Goal: Task Accomplishment & Management: Use online tool/utility

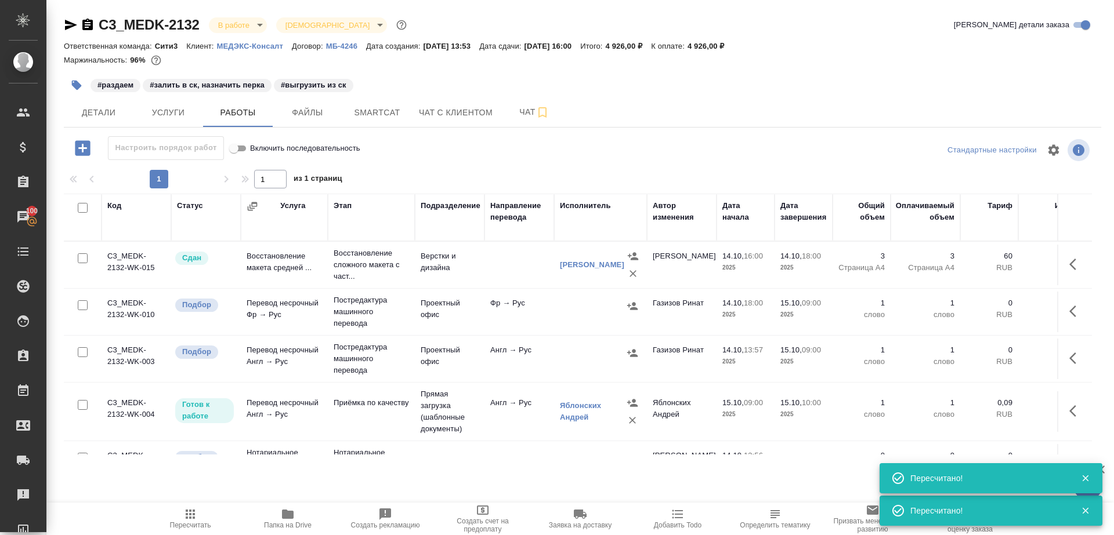
click at [181, 527] on span "Пересчитать" at bounding box center [190, 525] width 41 height 8
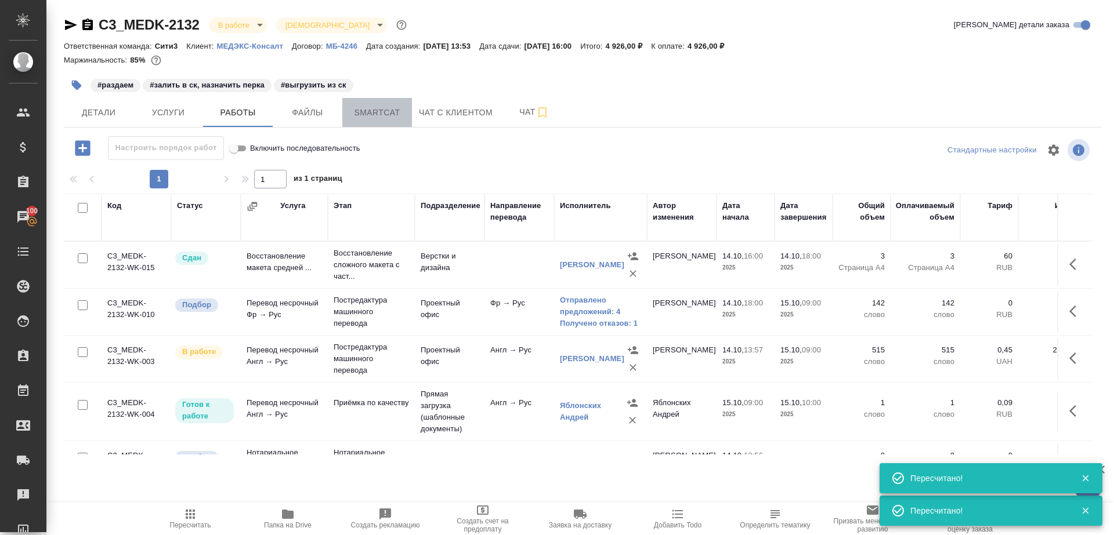
click at [357, 113] on span "Smartcat" at bounding box center [377, 113] width 56 height 14
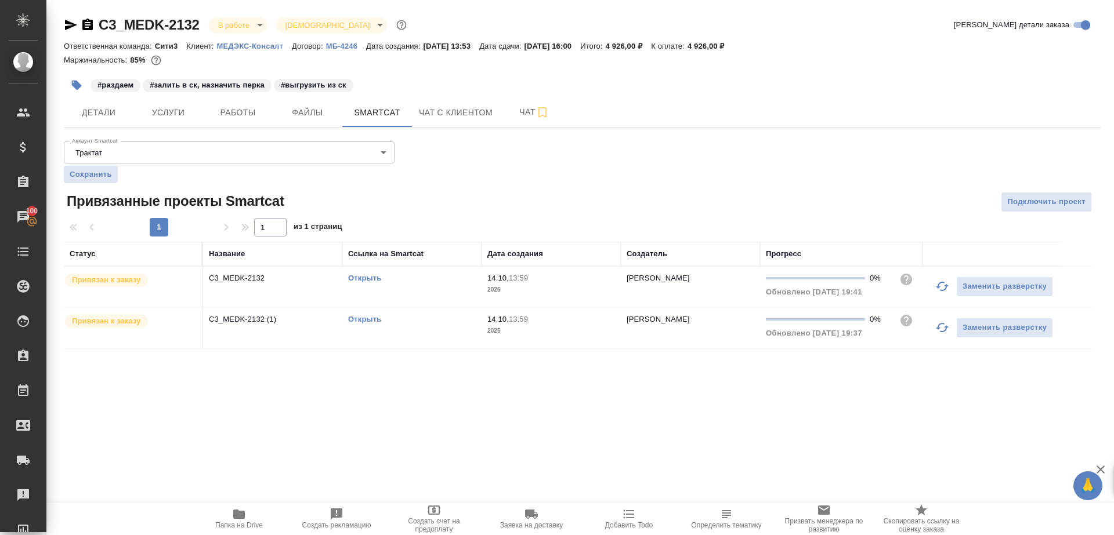
click at [936, 287] on icon "button" at bounding box center [942, 287] width 14 height 14
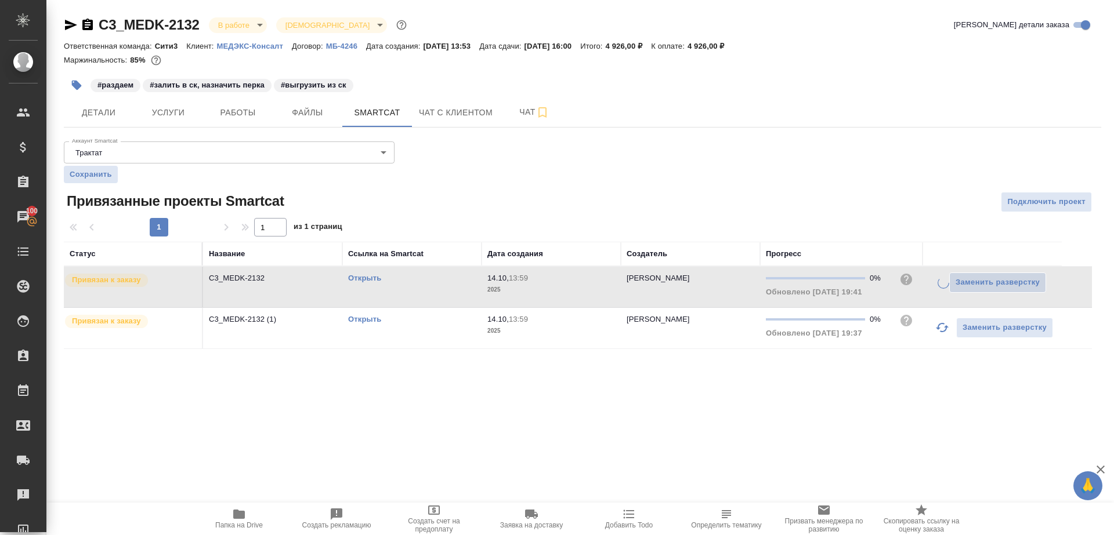
click at [940, 329] on icon "button" at bounding box center [942, 328] width 14 height 14
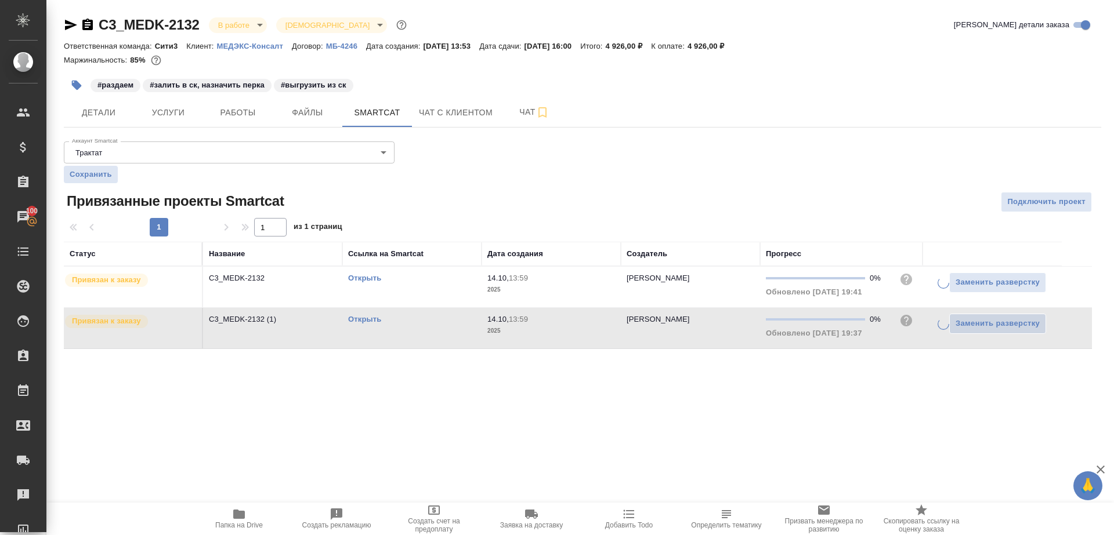
click at [823, 418] on div ".cls-1 fill:#fff; AWATERA Gazizov Rinat Клиенты Спецификации Заказы 100 Чаты To…" at bounding box center [557, 267] width 1114 height 535
click at [363, 277] on link "Открыть" at bounding box center [364, 278] width 33 height 9
click at [422, 281] on div "Открыть" at bounding box center [412, 279] width 128 height 12
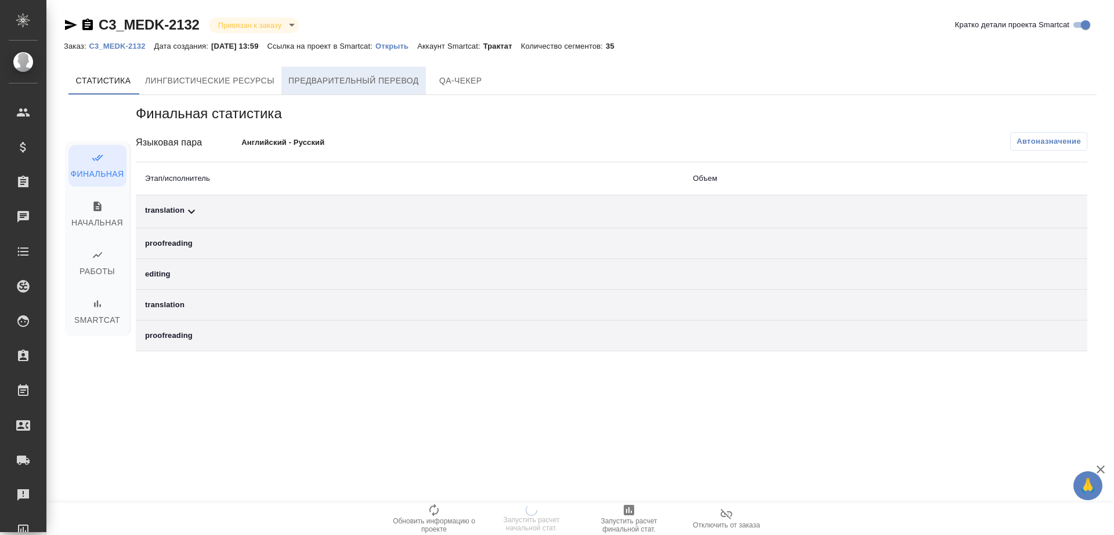
click at [367, 85] on span "Предварительный перевод" at bounding box center [353, 81] width 130 height 14
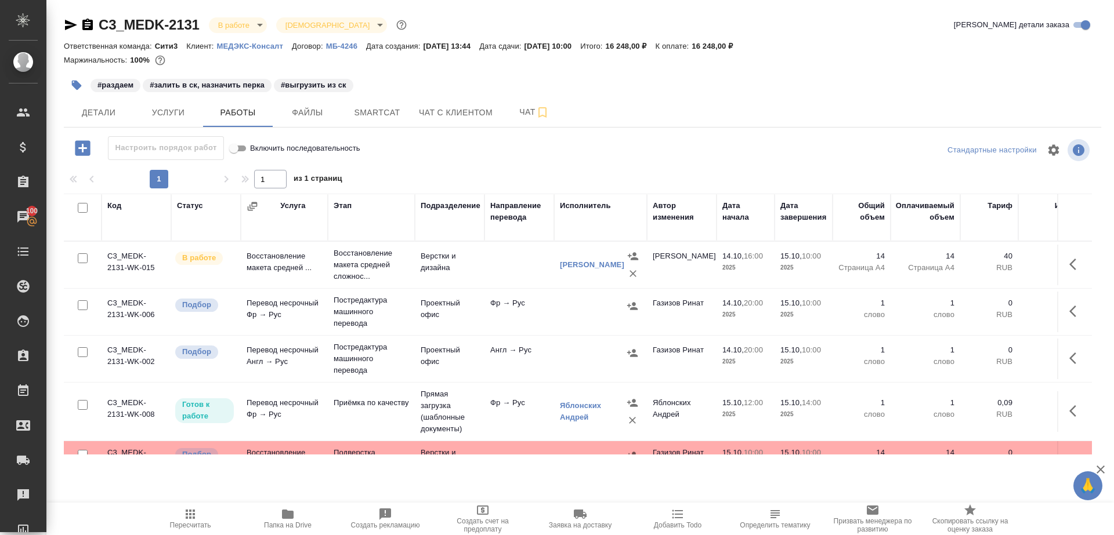
click at [181, 517] on span "Пересчитать" at bounding box center [190, 518] width 84 height 22
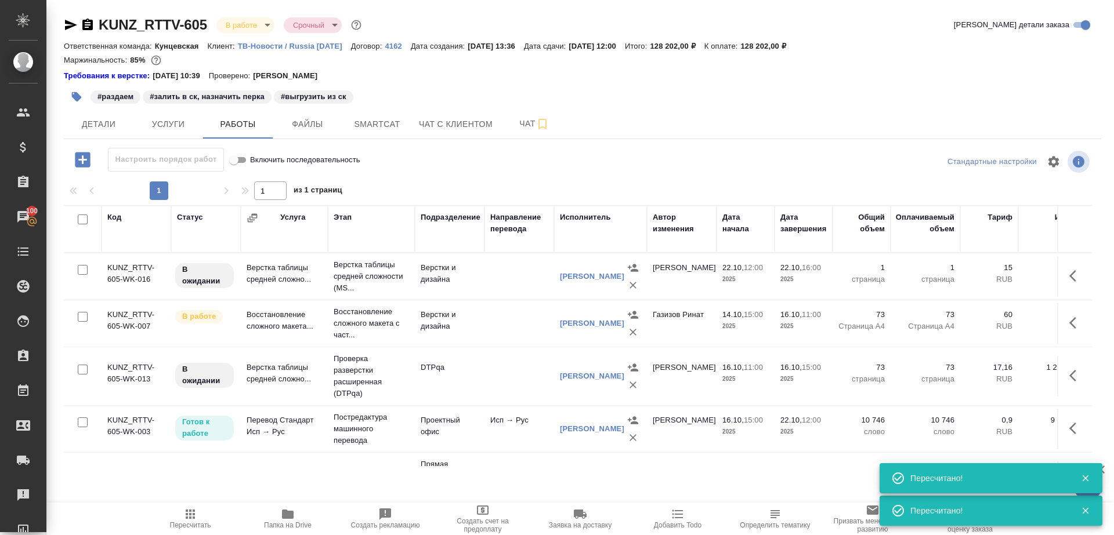
click at [186, 518] on icon "button" at bounding box center [190, 514] width 9 height 9
